Goal: Task Accomplishment & Management: Use online tool/utility

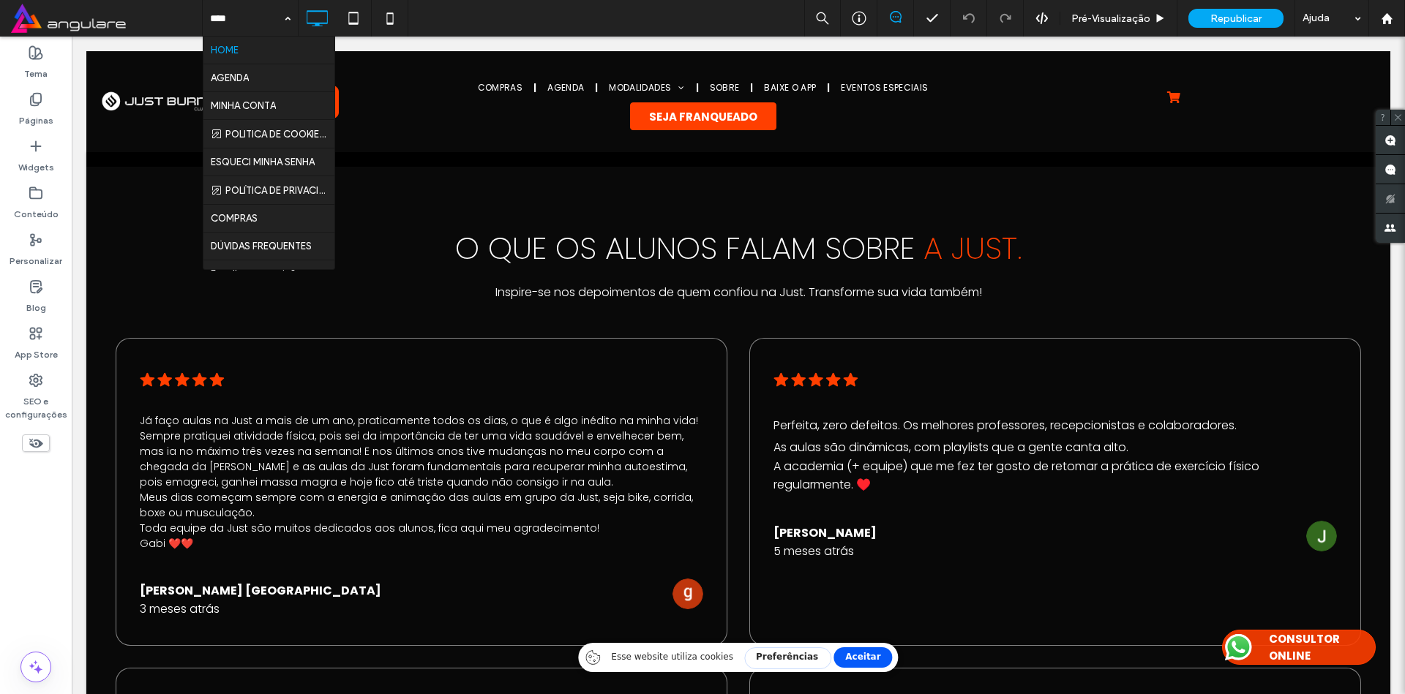
click at [266, 9] on input at bounding box center [246, 18] width 73 height 37
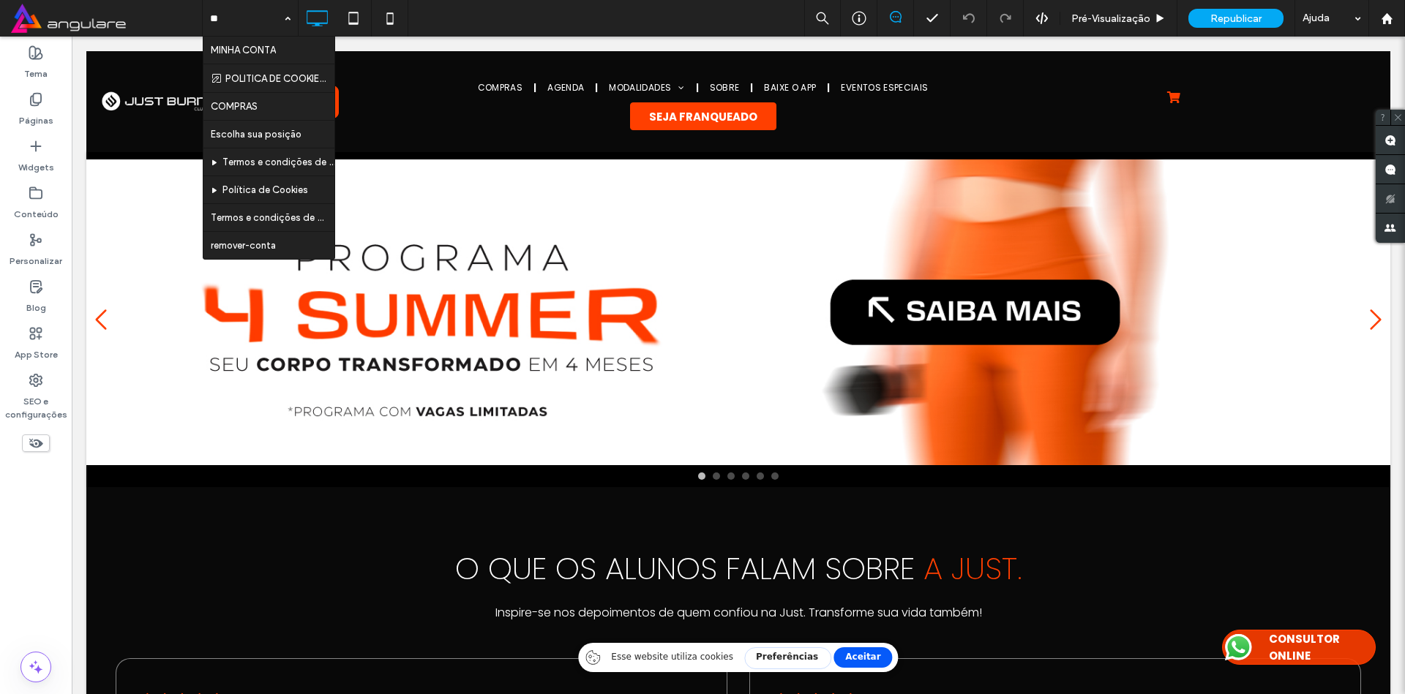
type input "***"
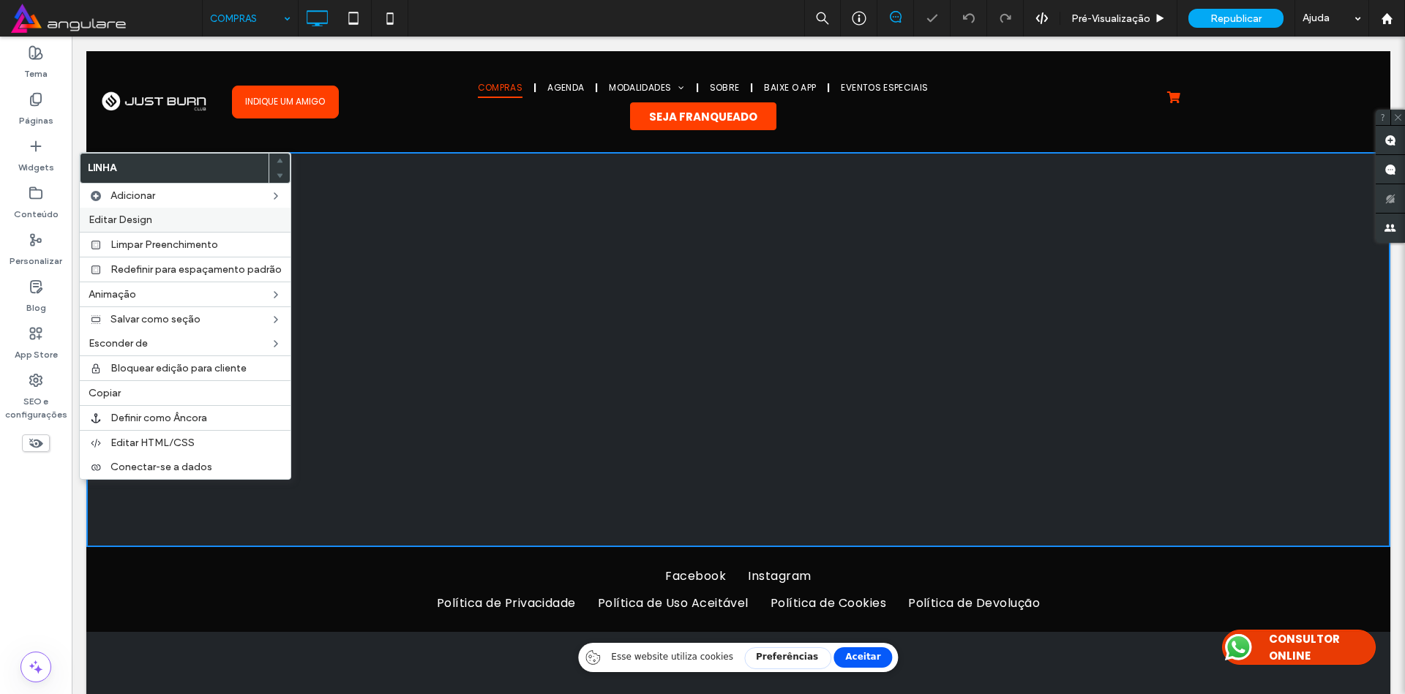
click at [122, 216] on span "Editar Design" at bounding box center [121, 220] width 64 height 12
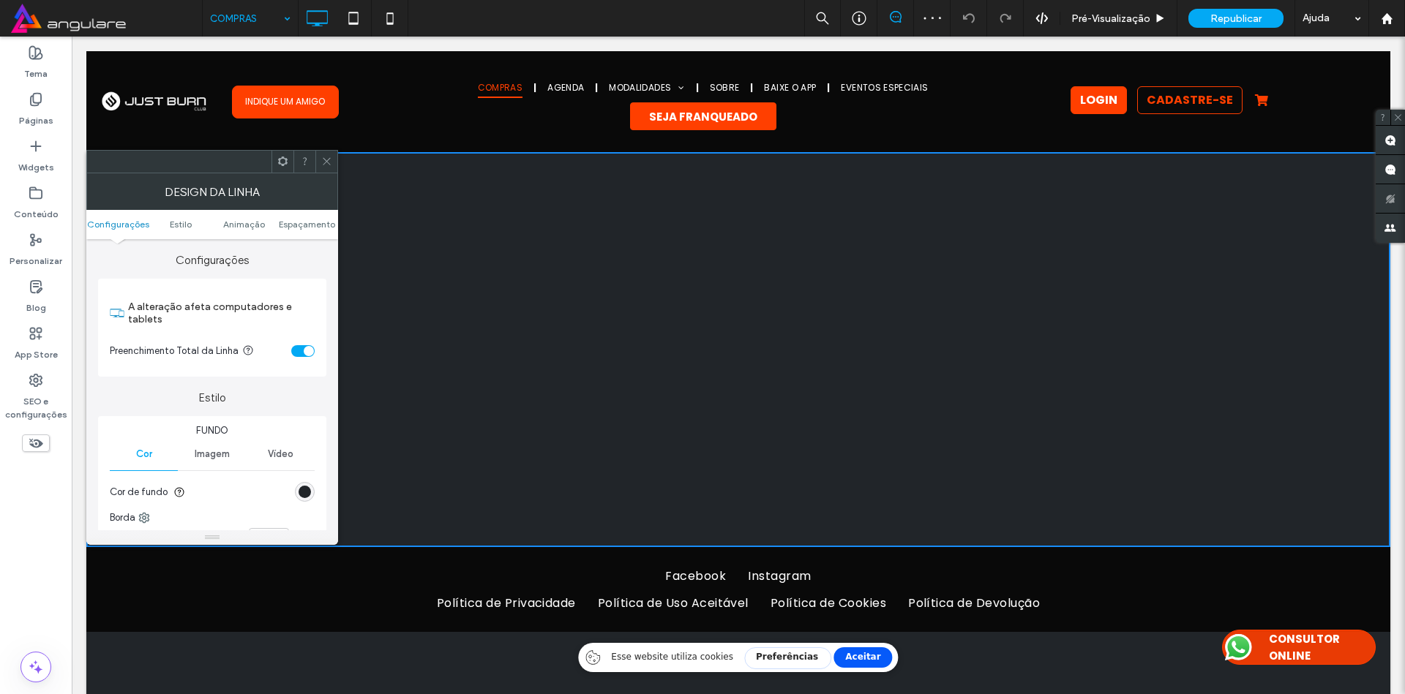
select select
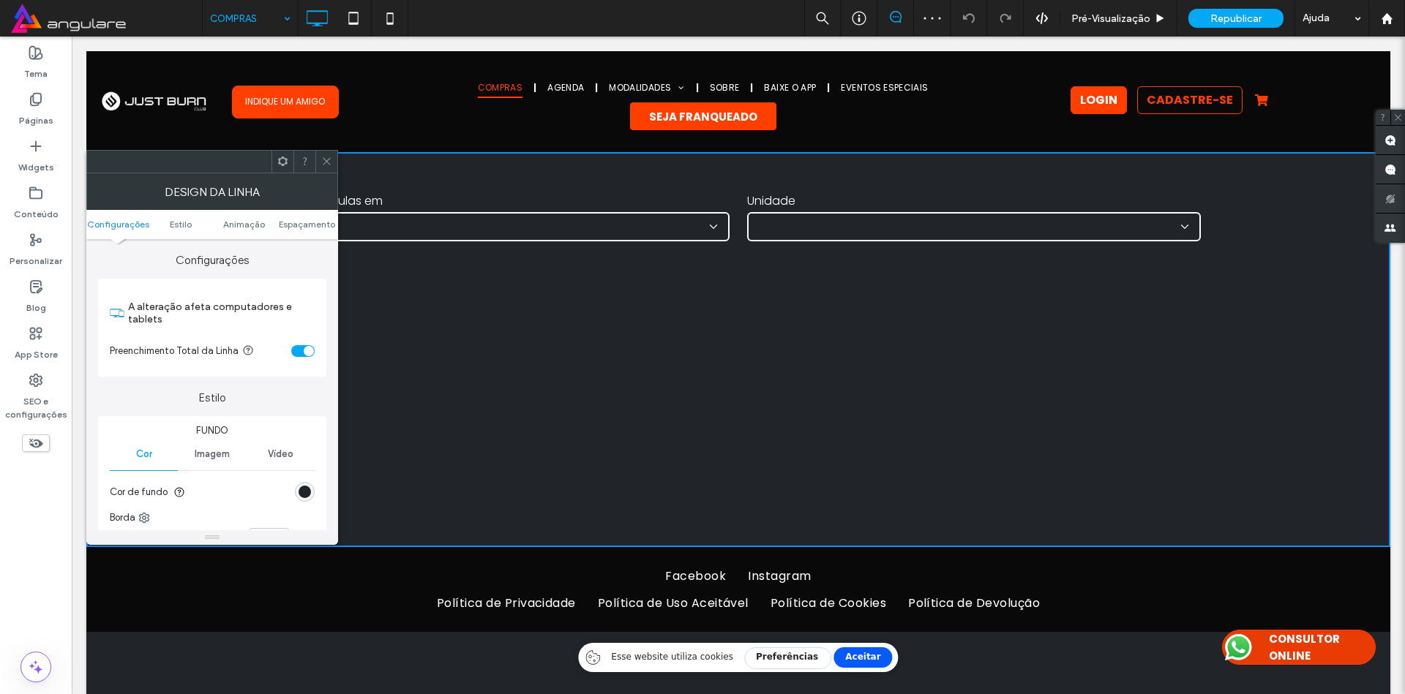
select select "*"
click at [304, 492] on div "rgb(33, 37, 41)" at bounding box center [305, 492] width 12 height 12
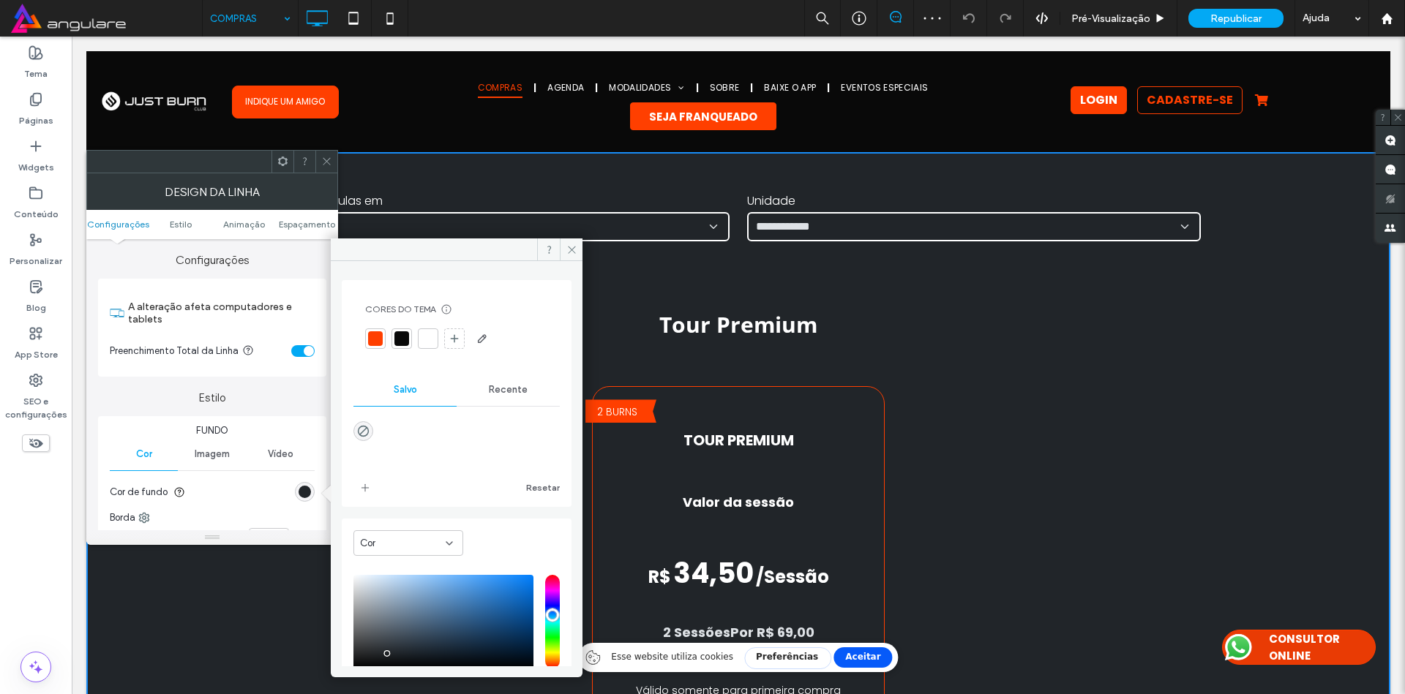
click at [372, 338] on div at bounding box center [375, 338] width 15 height 15
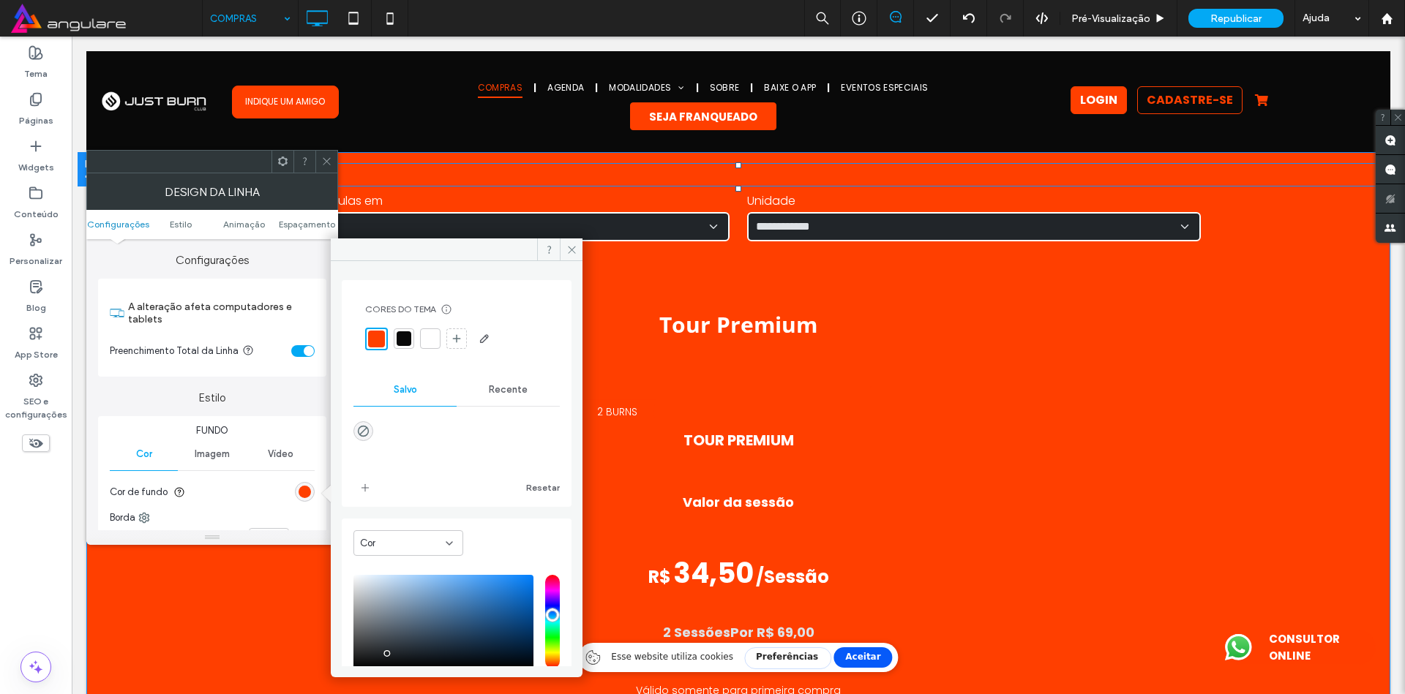
scroll to position [88, 0]
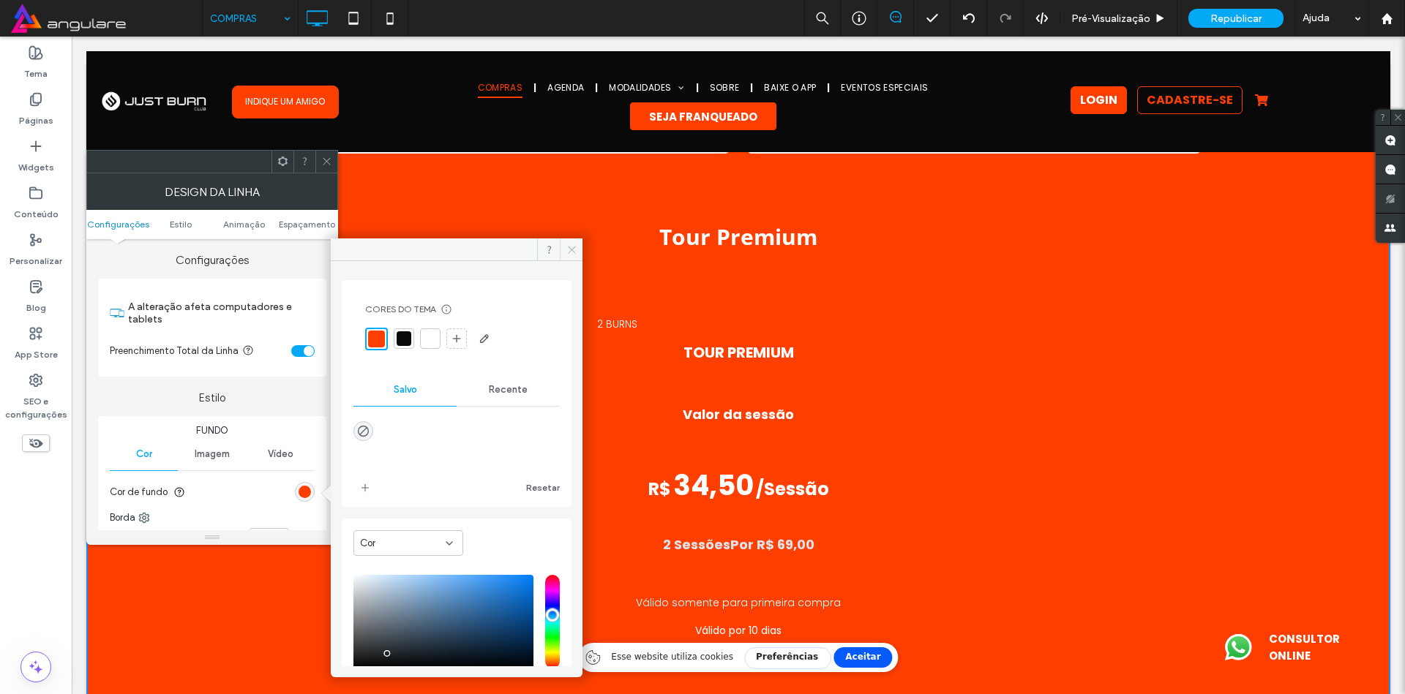
drag, startPoint x: 576, startPoint y: 252, endPoint x: 817, endPoint y: 298, distance: 245.7
click at [576, 252] on icon at bounding box center [571, 249] width 11 height 11
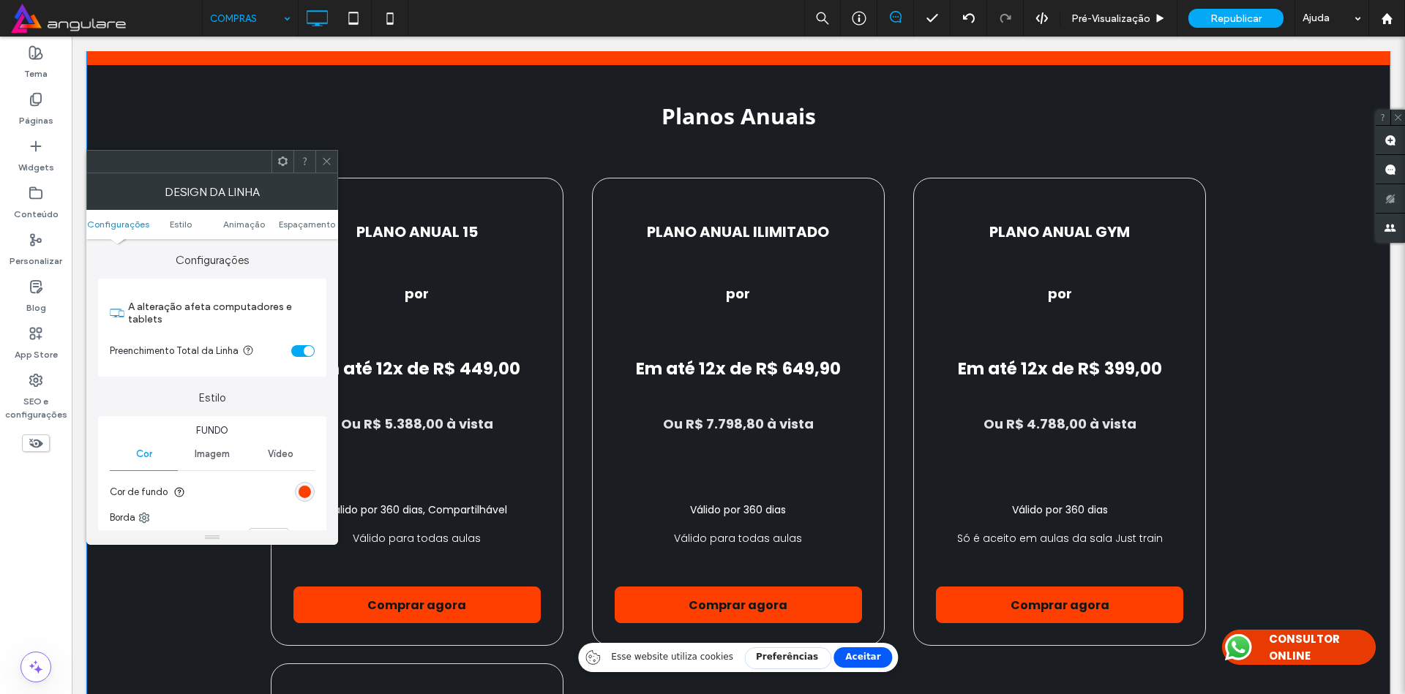
scroll to position [790, 0]
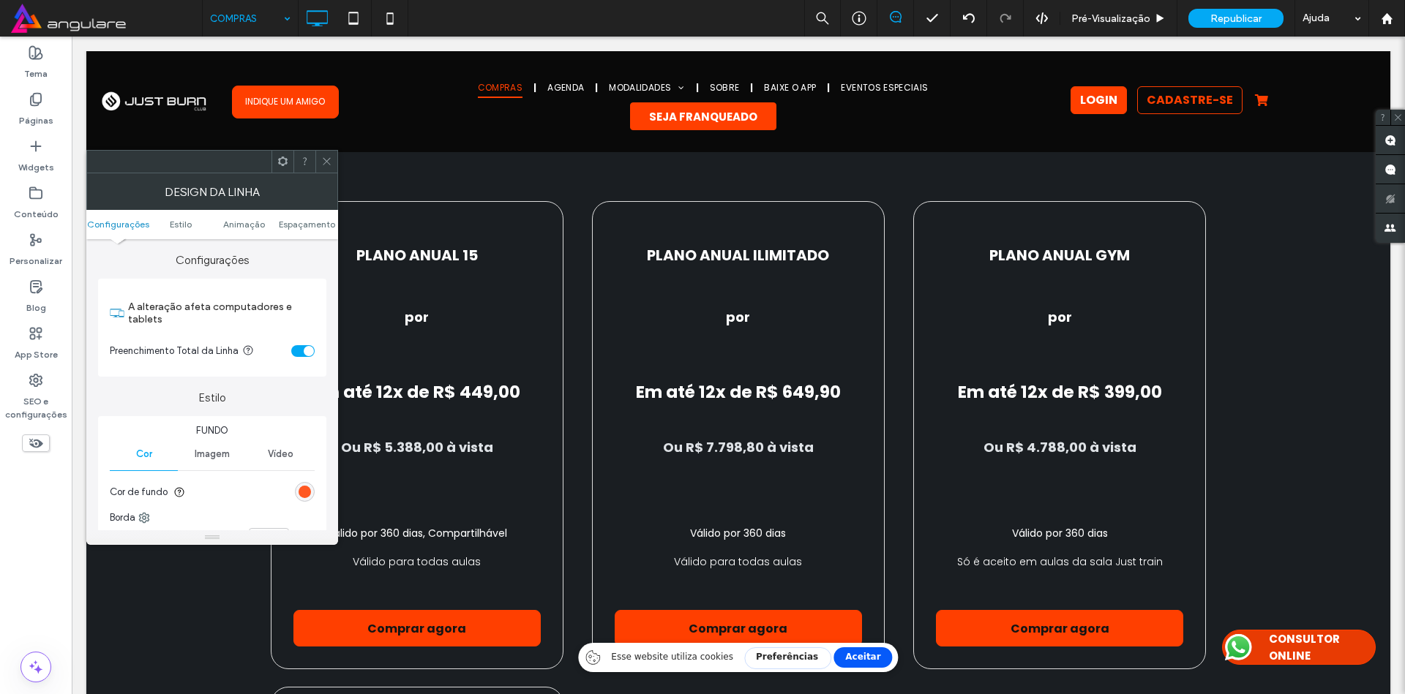
click at [308, 493] on div "rgba(255, 63, 0, 1)" at bounding box center [305, 492] width 12 height 12
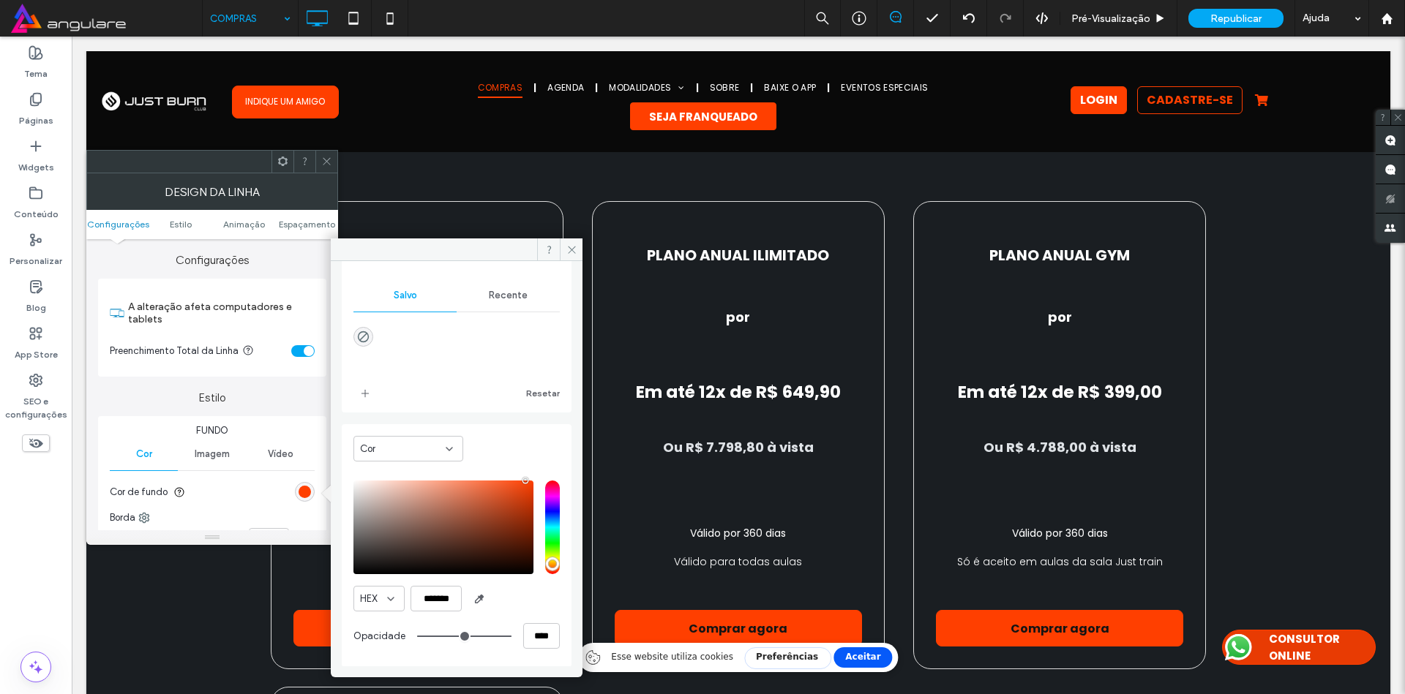
scroll to position [95, 0]
click at [445, 601] on input "*******" at bounding box center [435, 598] width 51 height 26
paste input "color picker textbox"
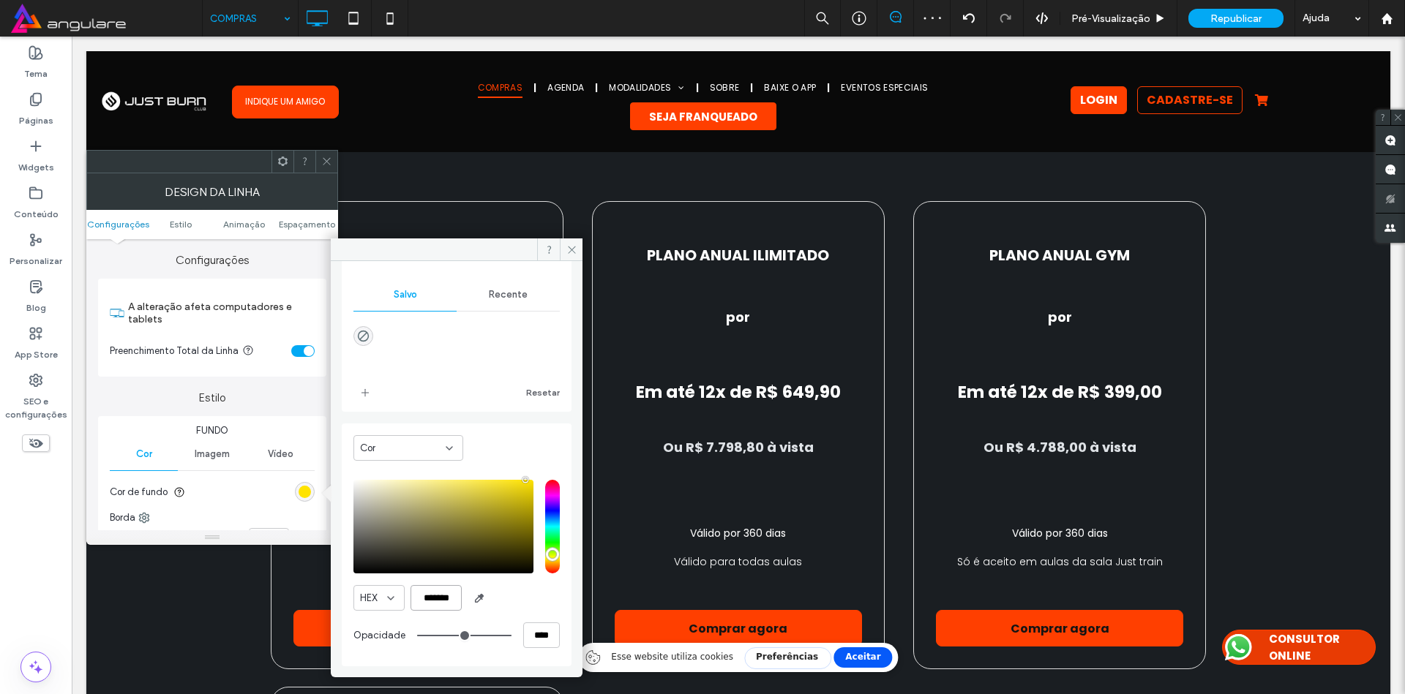
type input "*******"
click at [566, 250] on icon at bounding box center [571, 249] width 11 height 11
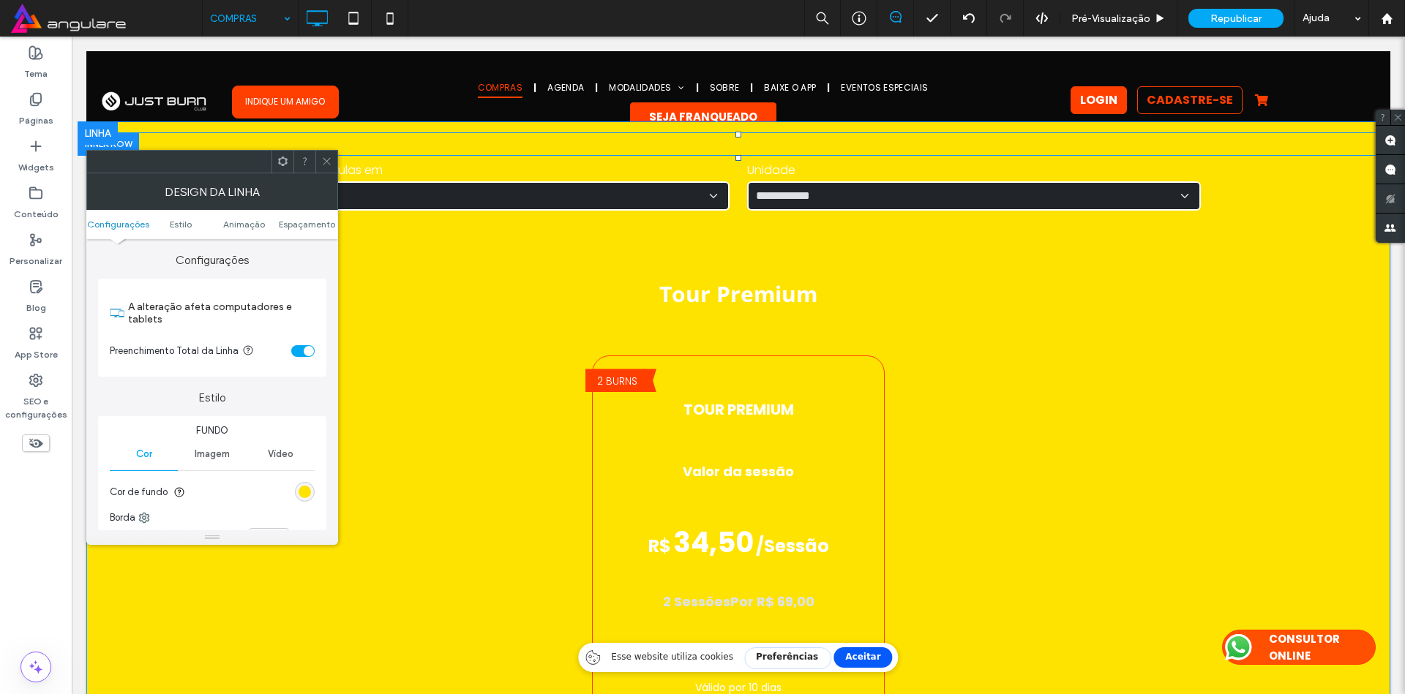
scroll to position [0, 0]
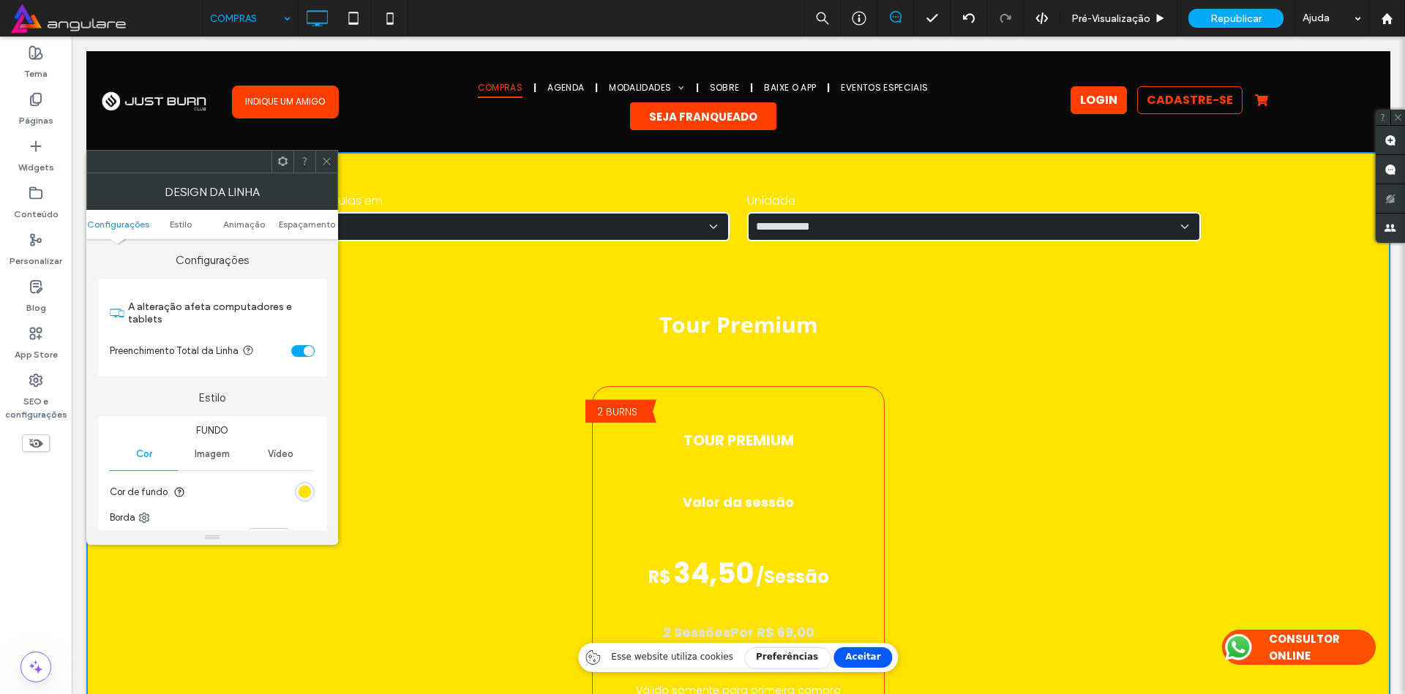
drag, startPoint x: 326, startPoint y: 157, endPoint x: 387, endPoint y: 72, distance: 103.8
click at [326, 157] on icon at bounding box center [326, 161] width 11 height 11
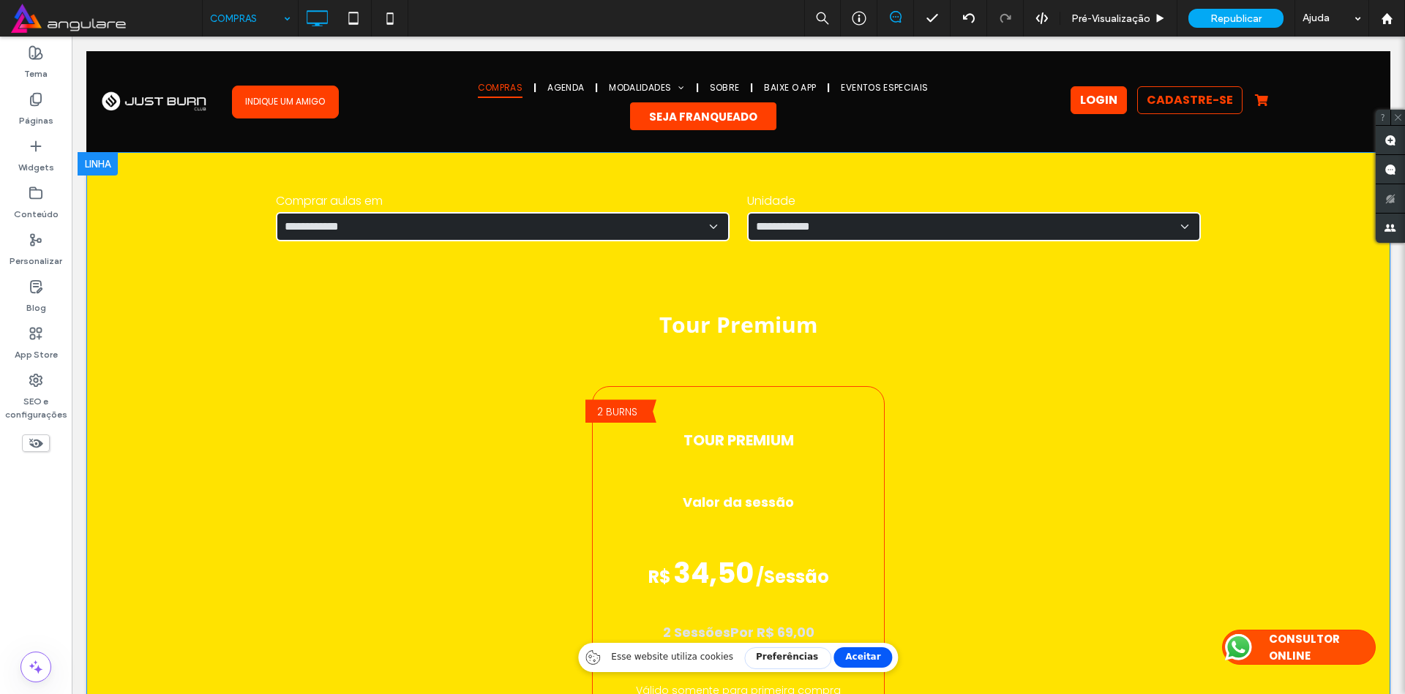
click at [91, 159] on div at bounding box center [98, 163] width 40 height 23
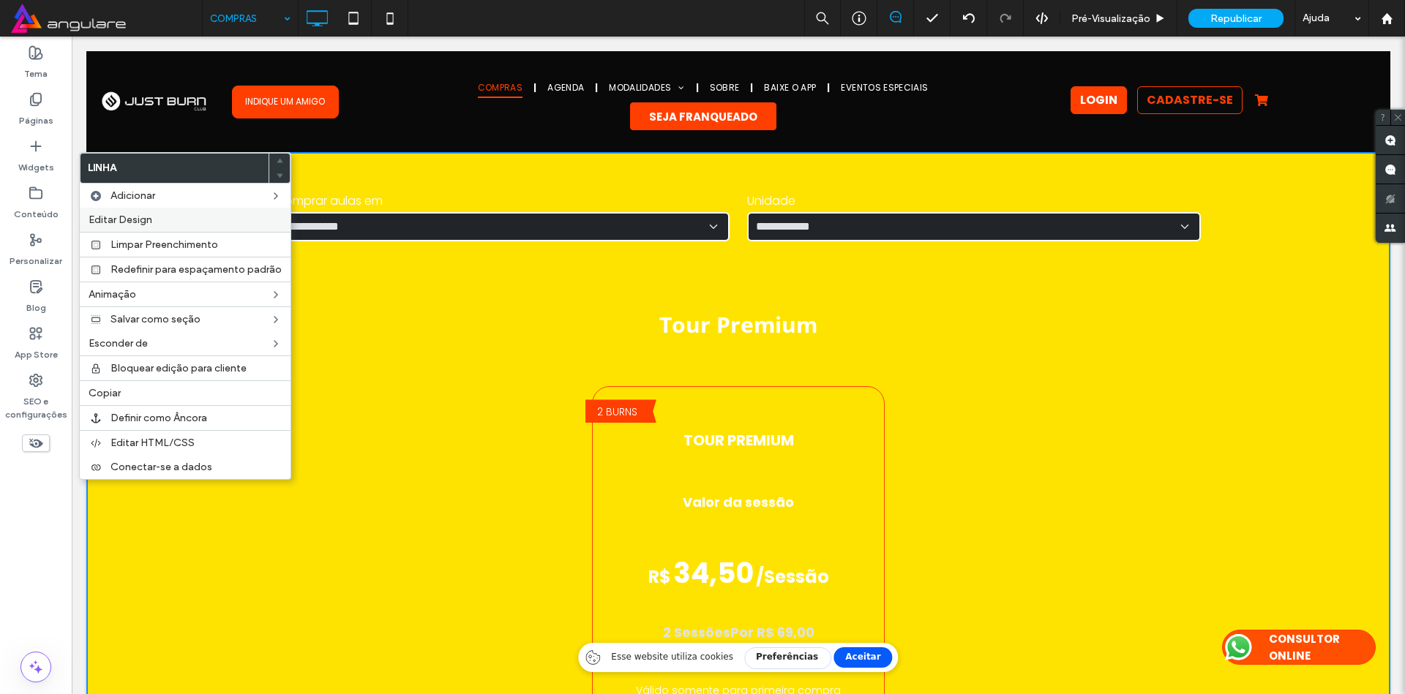
click at [130, 211] on div "Editar Design" at bounding box center [185, 220] width 211 height 24
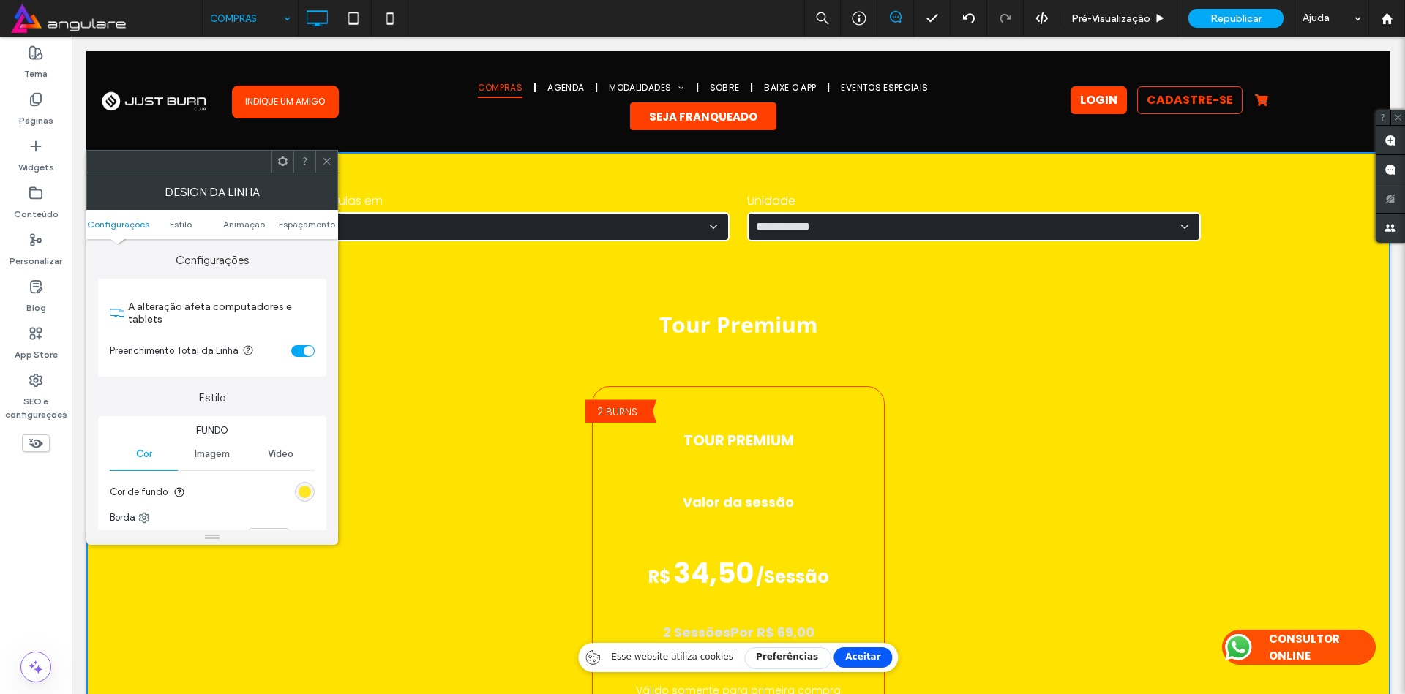
click at [302, 494] on div "rgb(255, 227, 0)" at bounding box center [305, 492] width 12 height 12
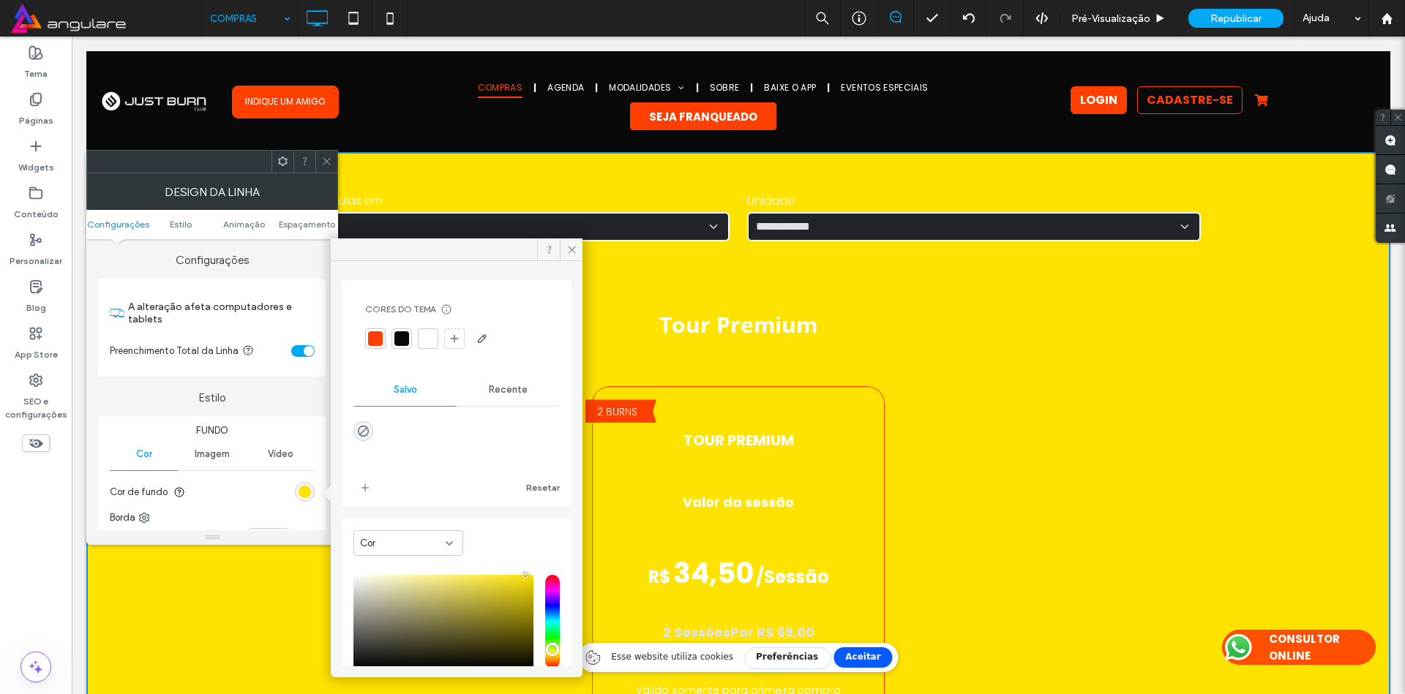
click at [369, 334] on div at bounding box center [375, 338] width 15 height 15
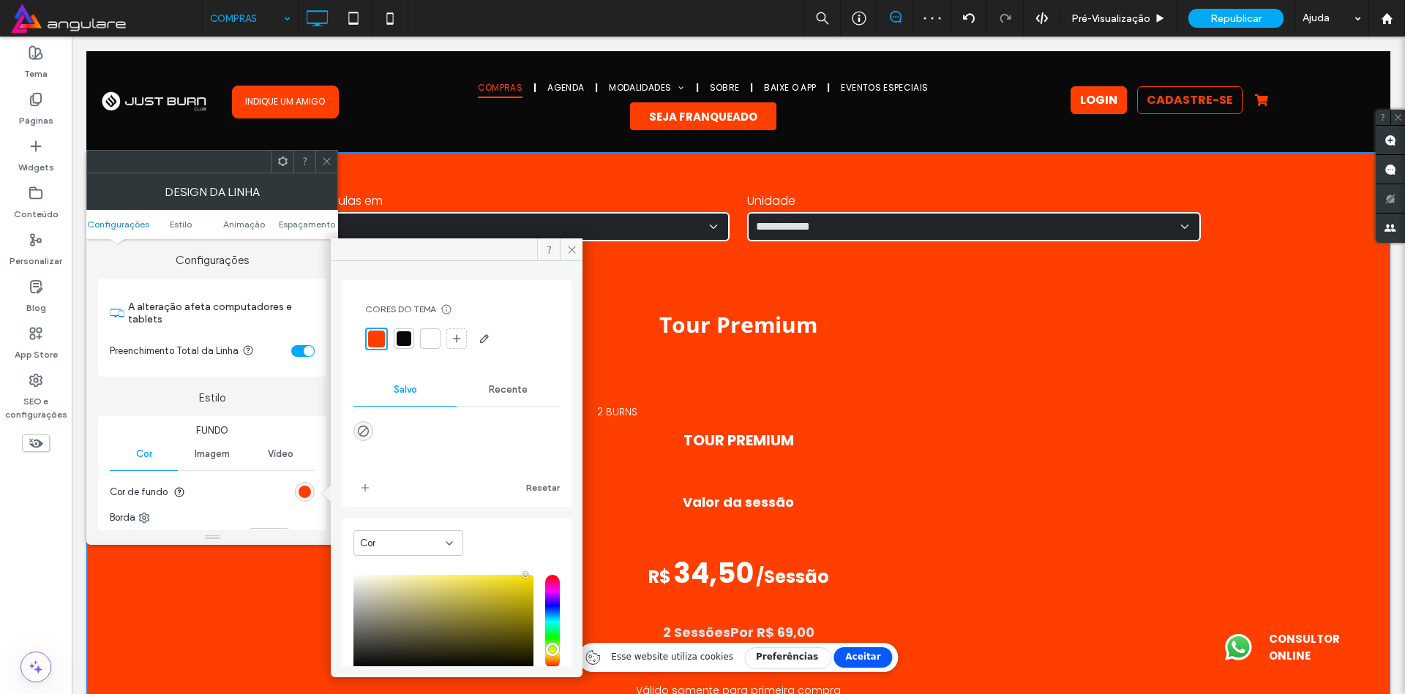
click at [396, 338] on div at bounding box center [404, 339] width 20 height 20
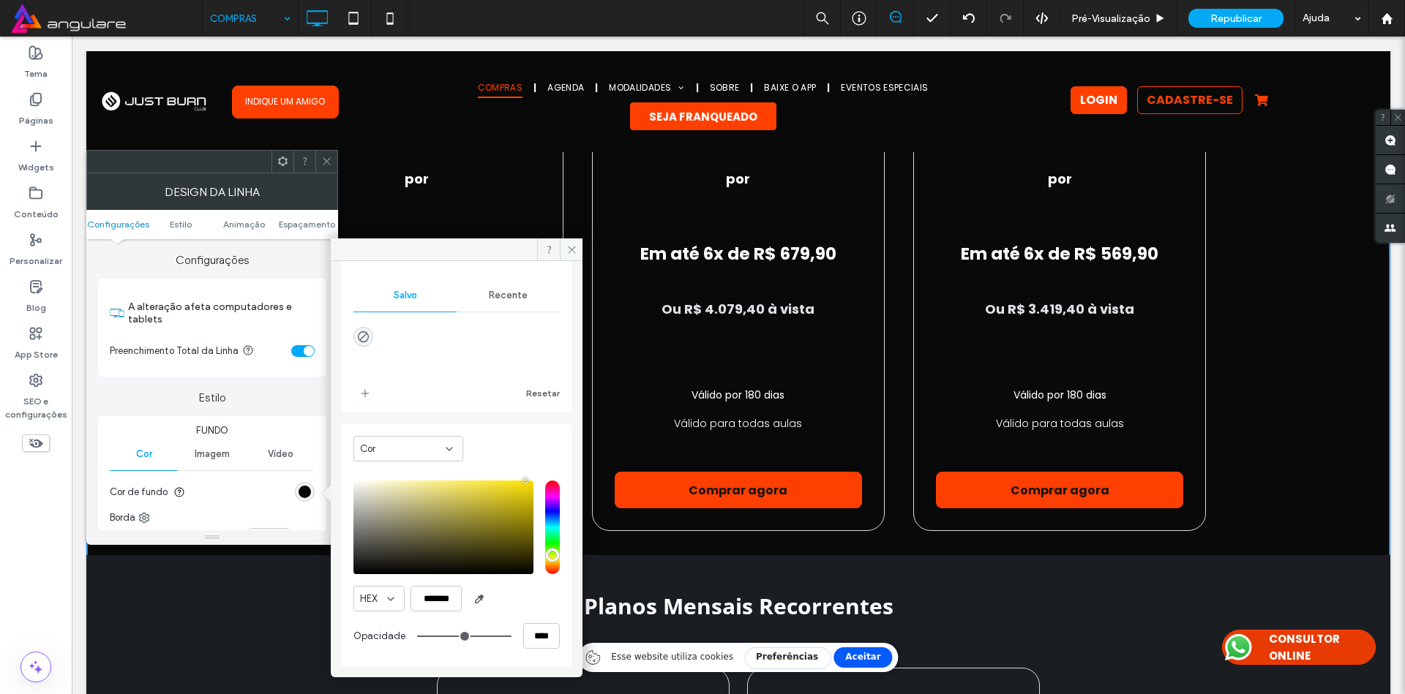
scroll to position [95, 0]
